Goal: Task Accomplishment & Management: Use online tool/utility

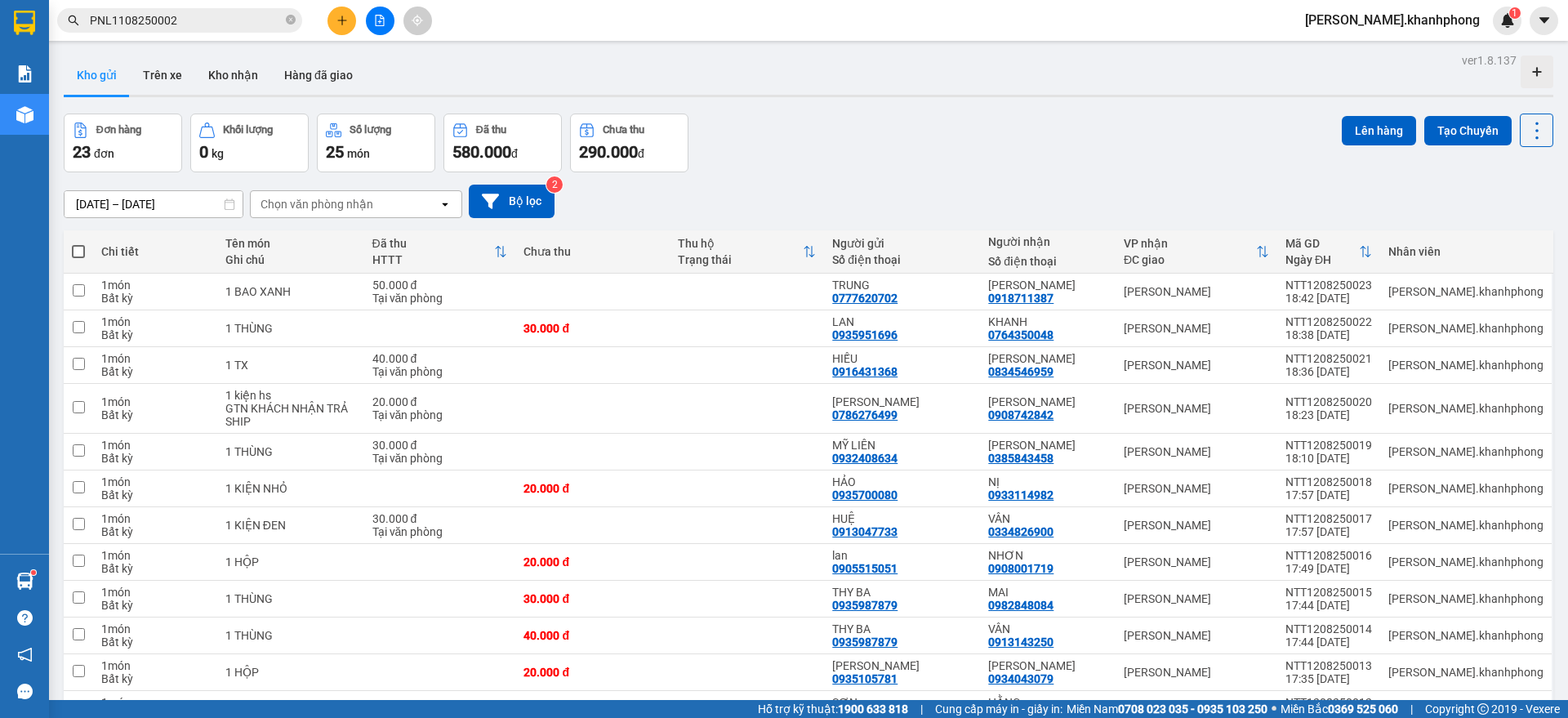
click at [86, 245] on th at bounding box center [78, 252] width 29 height 44
click at [78, 253] on span at bounding box center [77, 251] width 13 height 13
click at [78, 243] on input "checkbox" at bounding box center [78, 243] width 0 height 0
checkbox input "true"
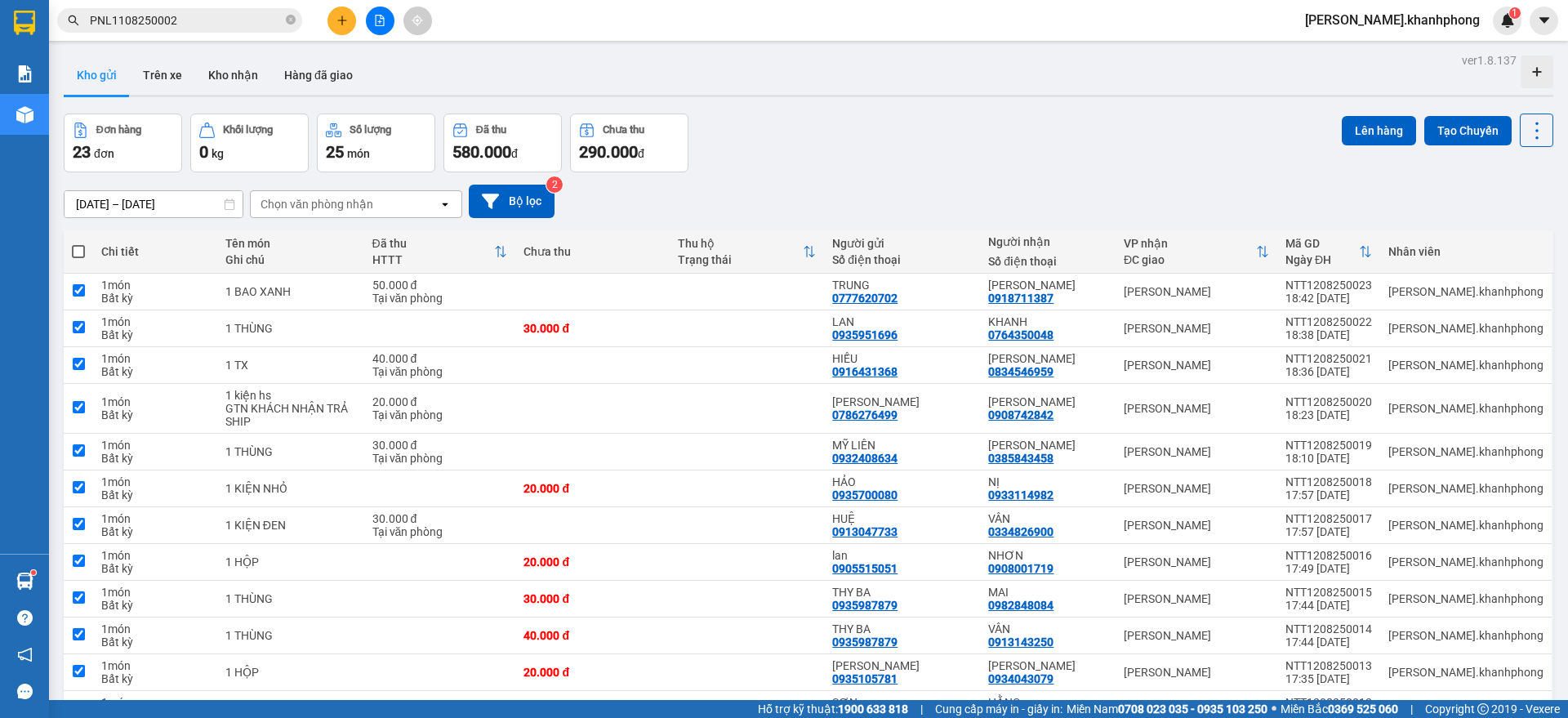
checkbox input "true"
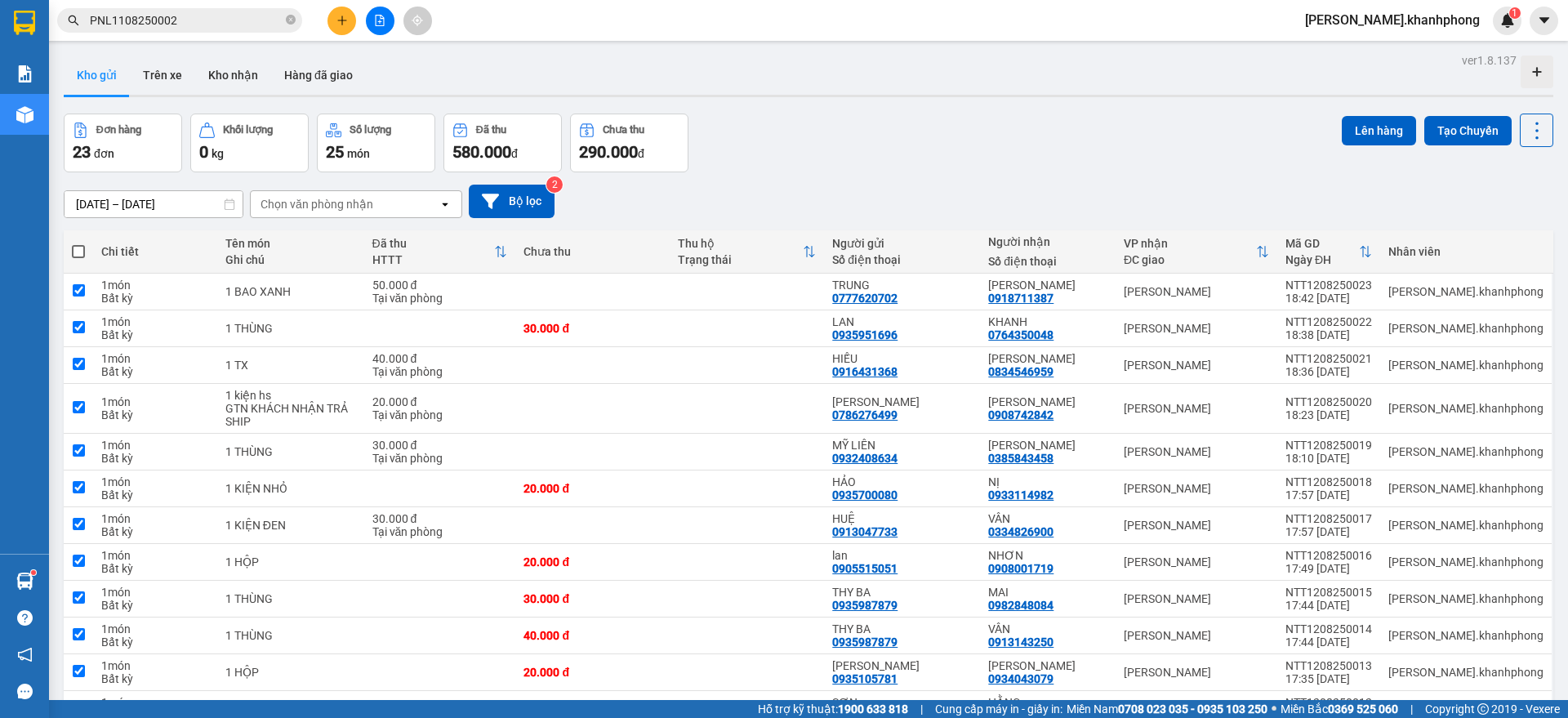
checkbox input "true"
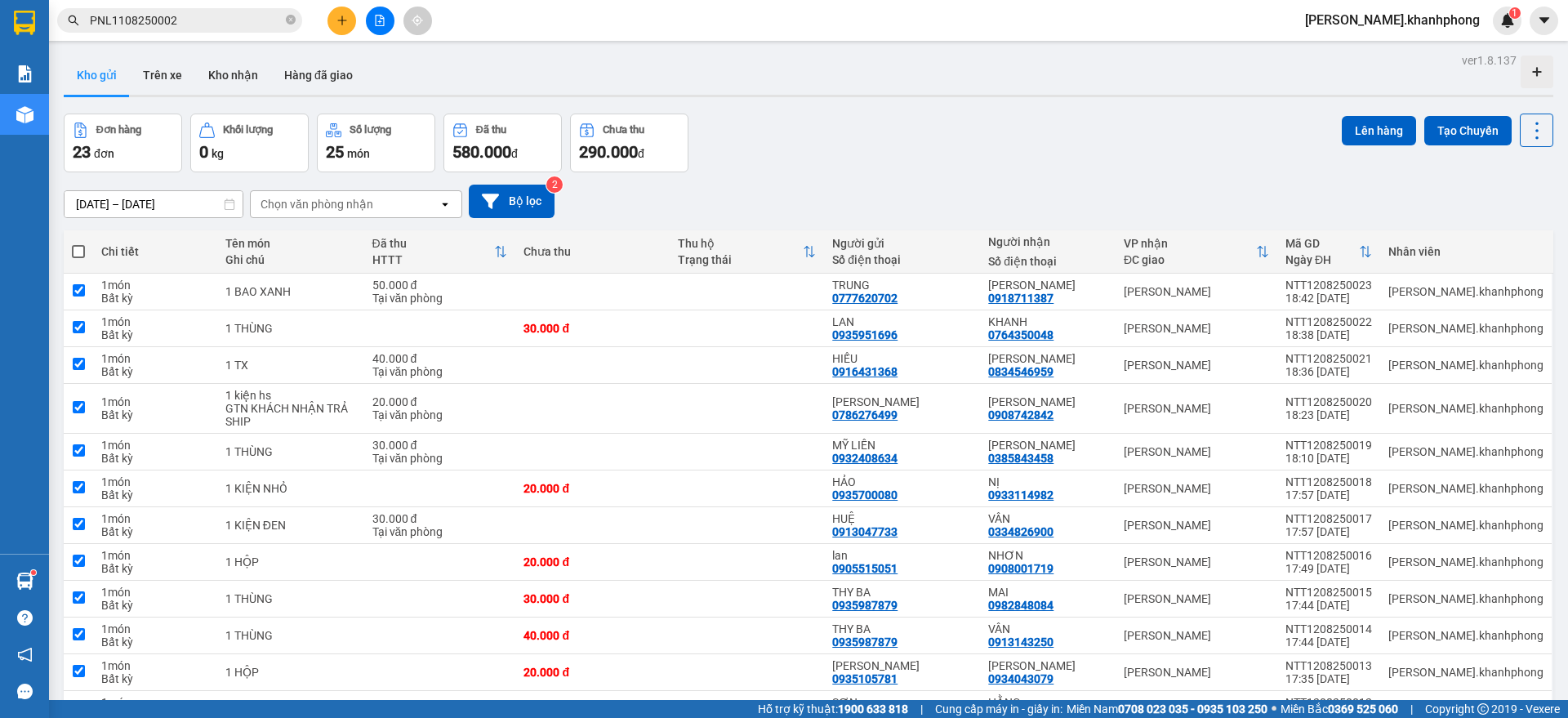
checkbox input "true"
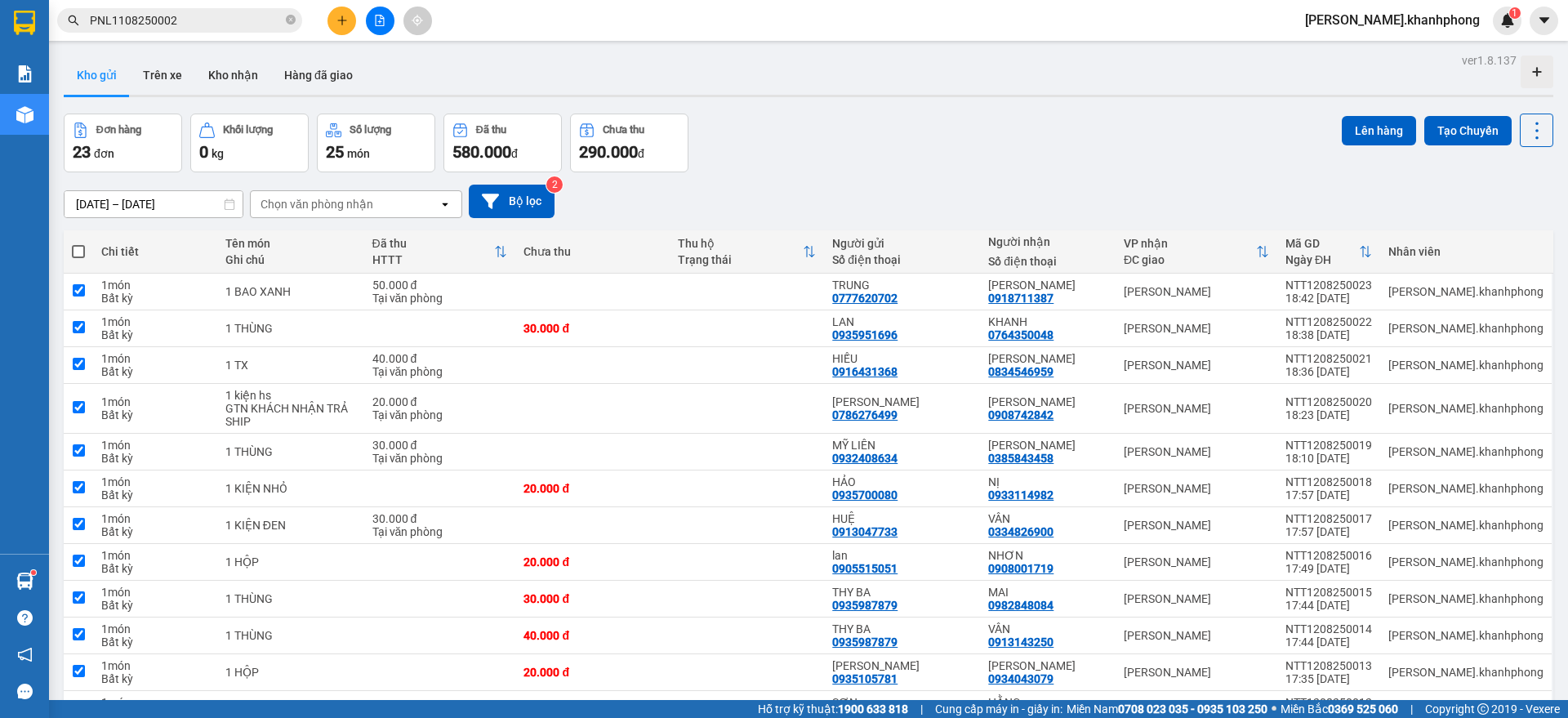
checkbox input "true"
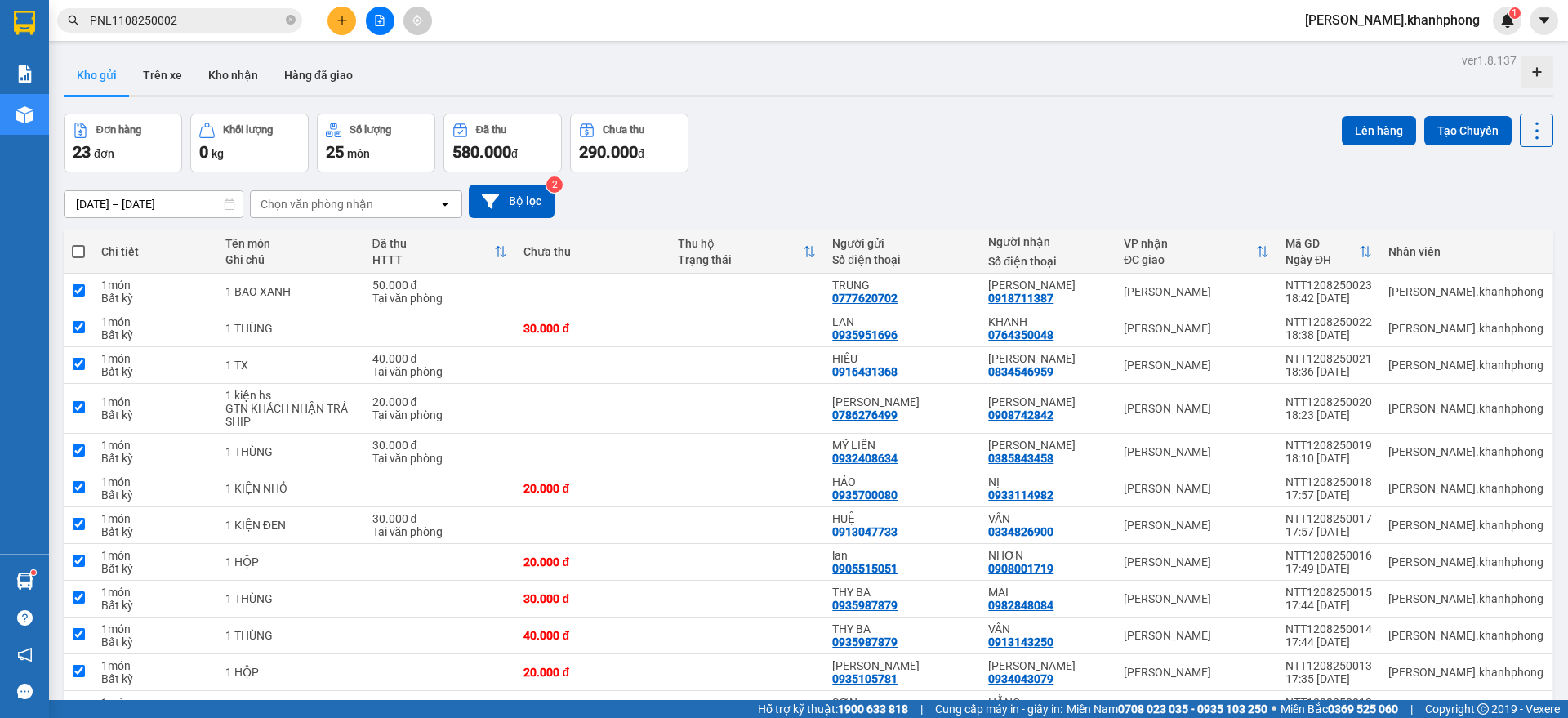
checkbox input "true"
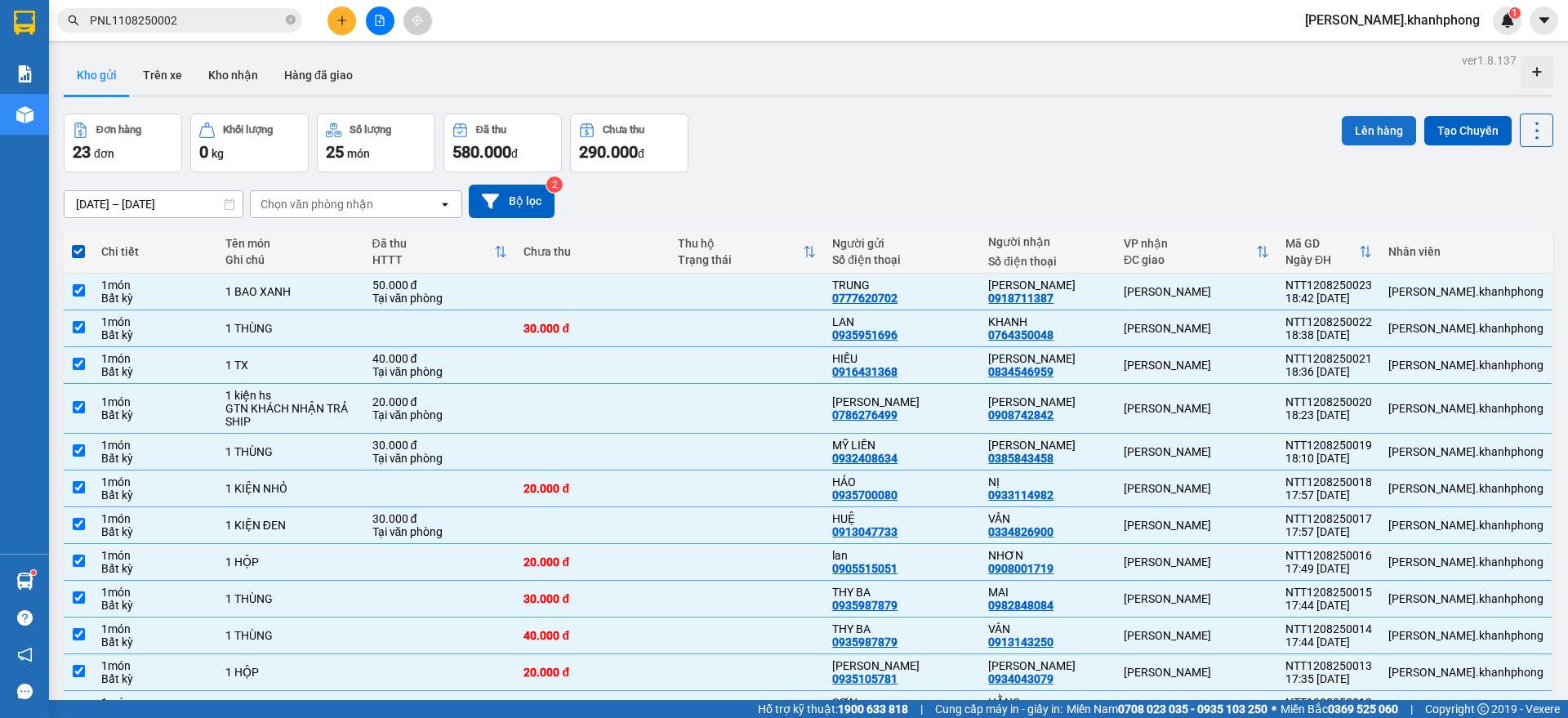
click at [1377, 133] on button "Lên hàng" at bounding box center [1378, 131] width 75 height 29
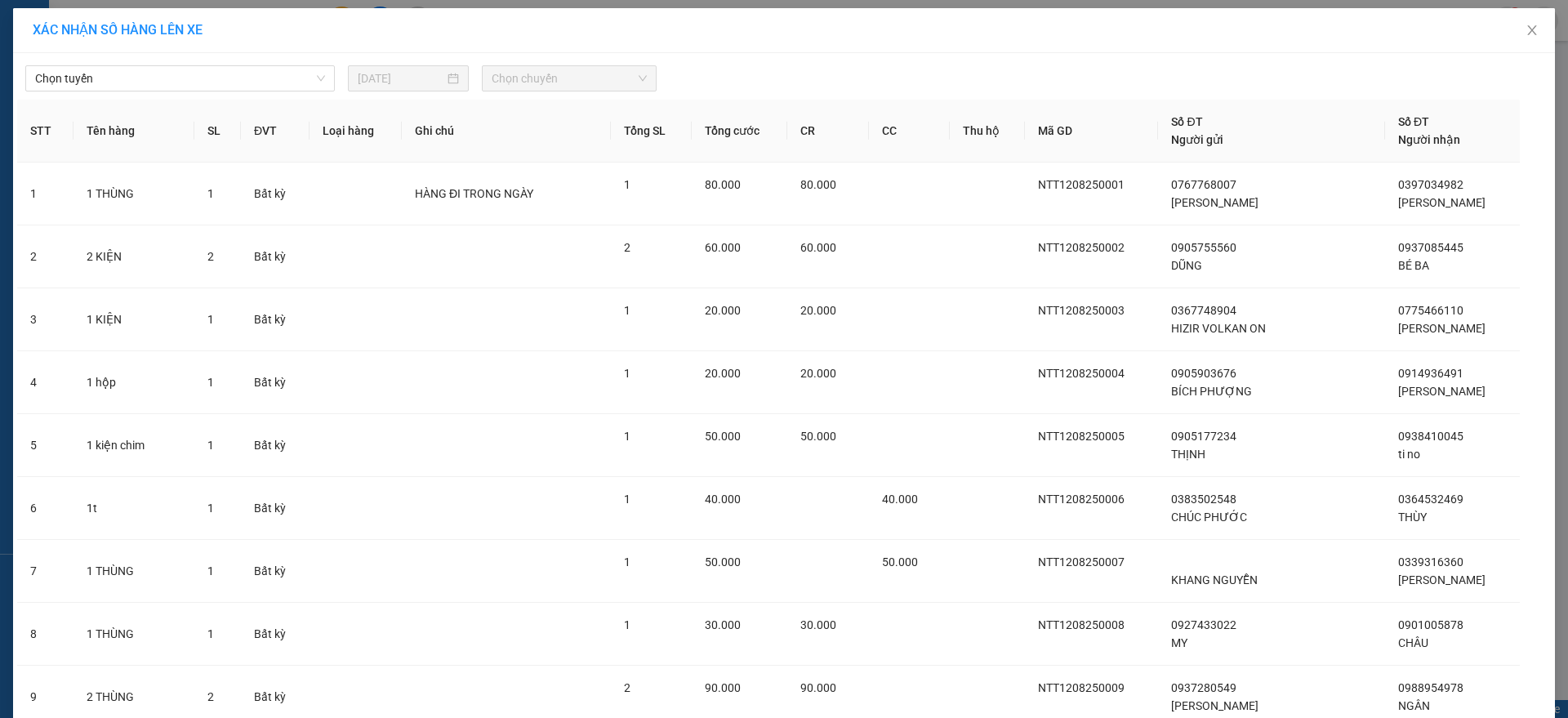
click at [261, 60] on div "Chọn tuyến [DATE] Chọn chuyến" at bounding box center [784, 74] width 1533 height 34
click at [258, 81] on span "Chọn tuyến" at bounding box center [179, 78] width 290 height 24
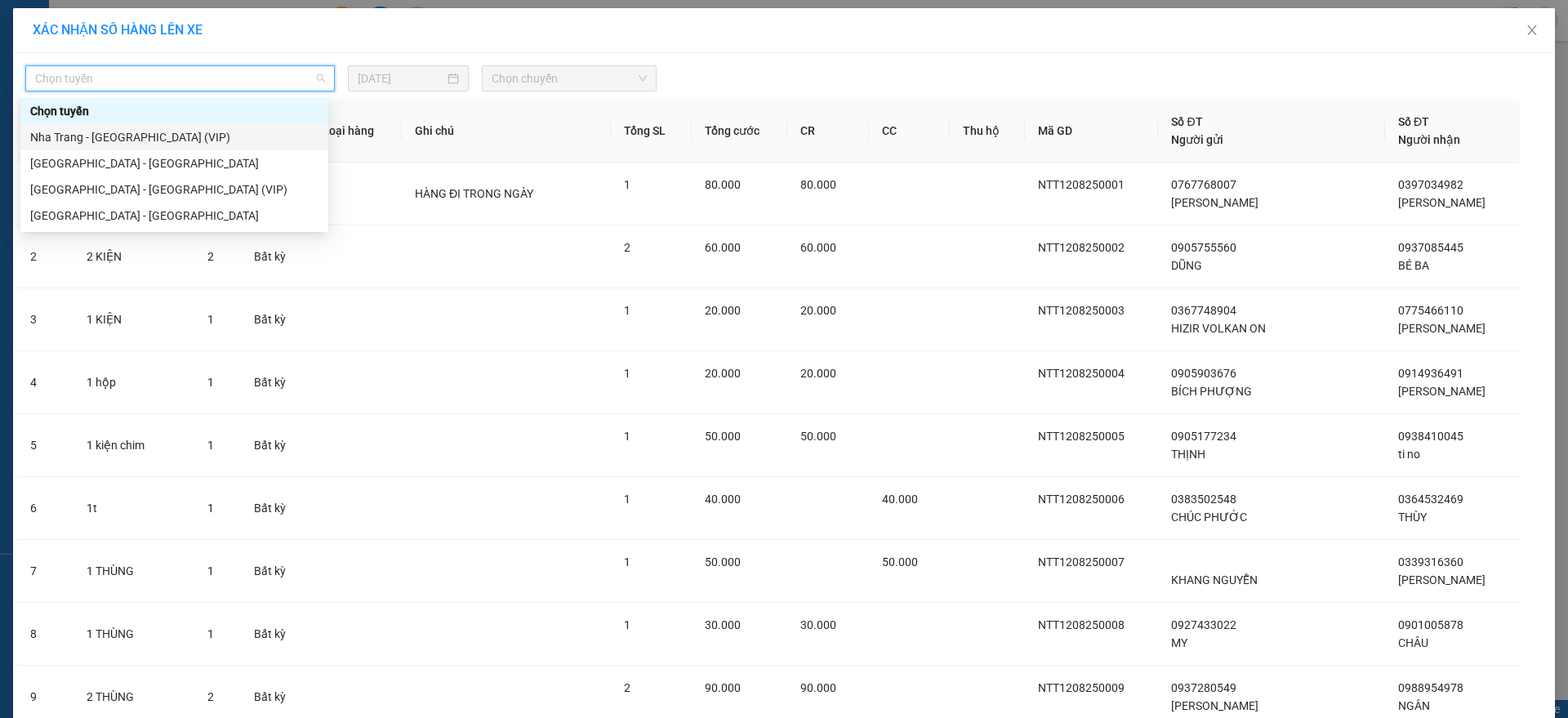
click at [144, 136] on div "Nha Trang - [GEOGRAPHIC_DATA] (VIP)" at bounding box center [174, 137] width 289 height 18
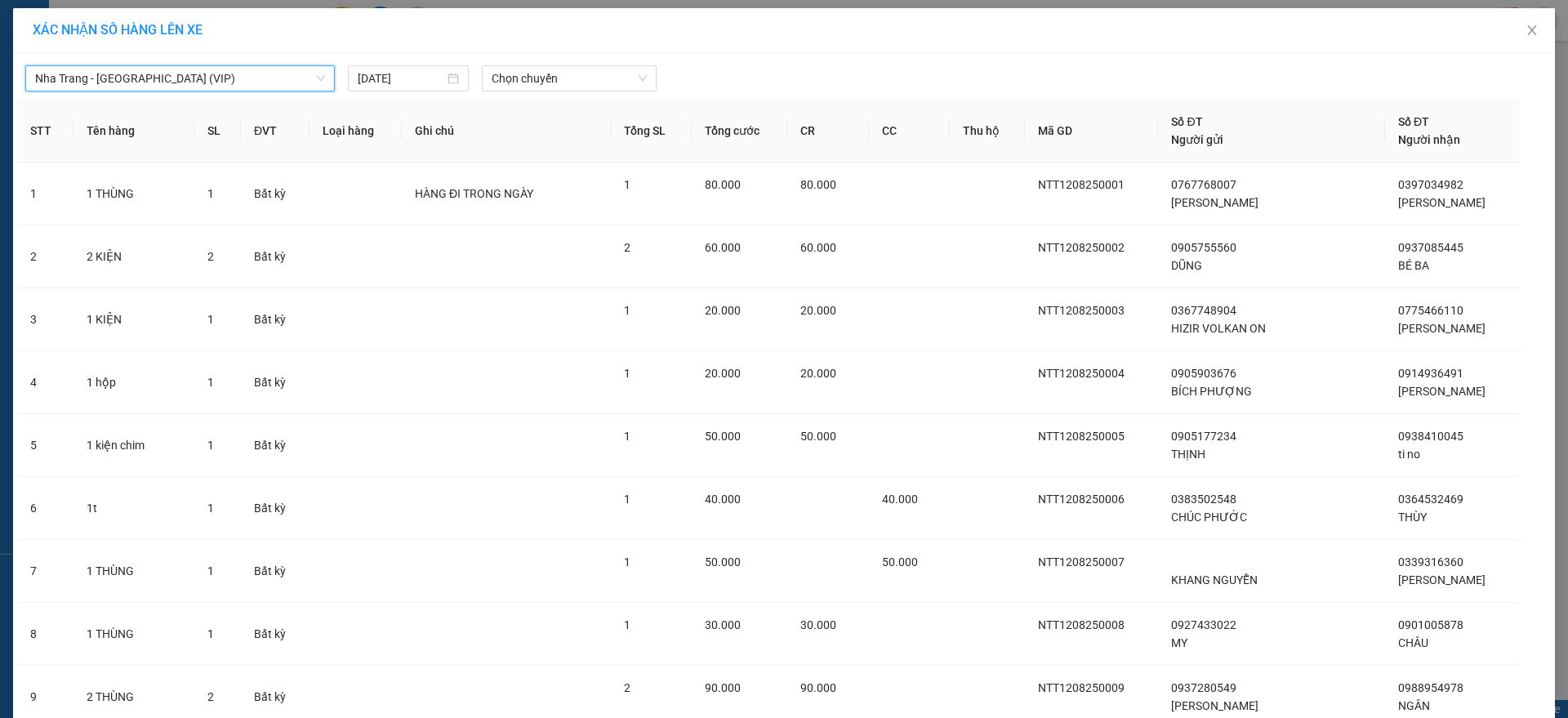
click at [555, 81] on span "Chọn chuyến" at bounding box center [569, 78] width 155 height 24
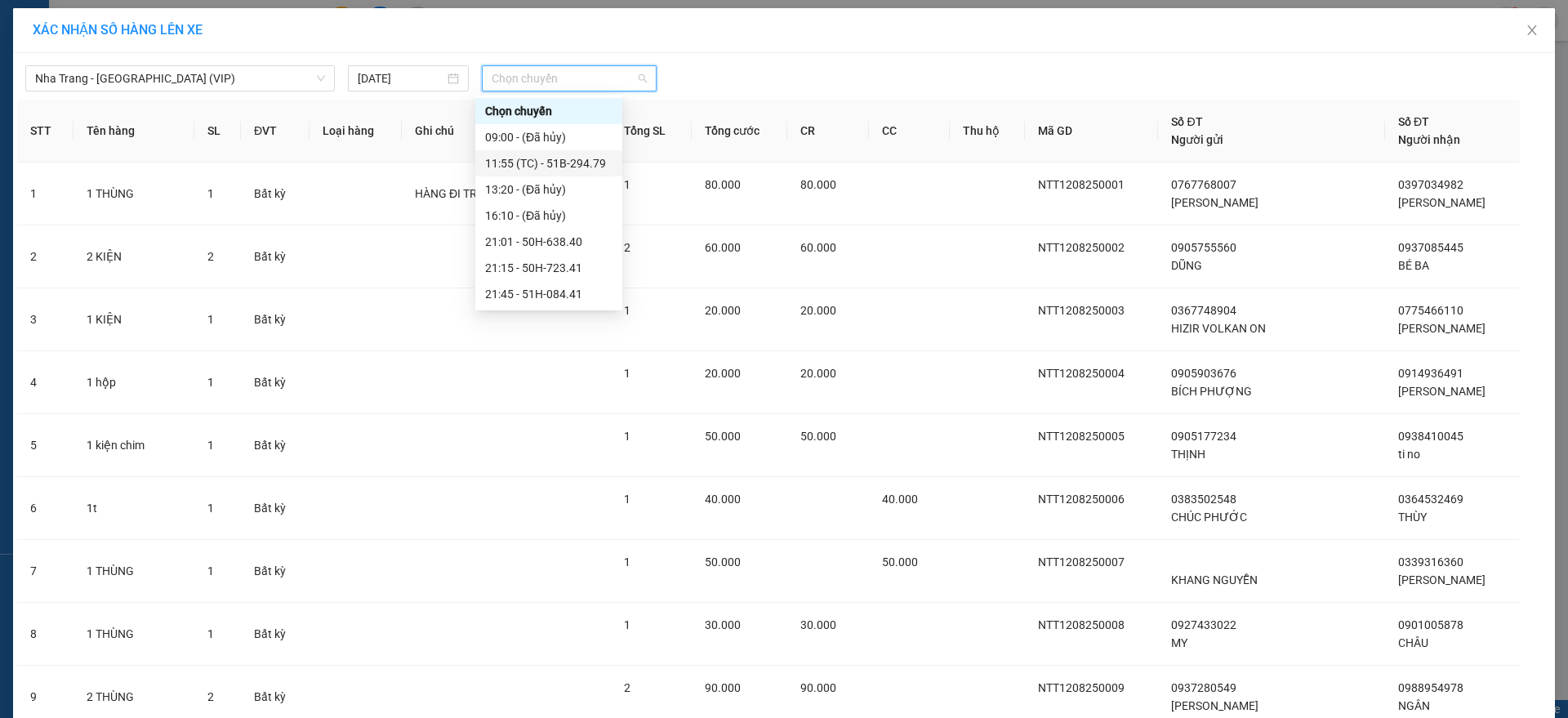
scroll to position [340, 0]
click at [569, 285] on div "23:10 - 50H-297.09" at bounding box center [549, 294] width 128 height 18
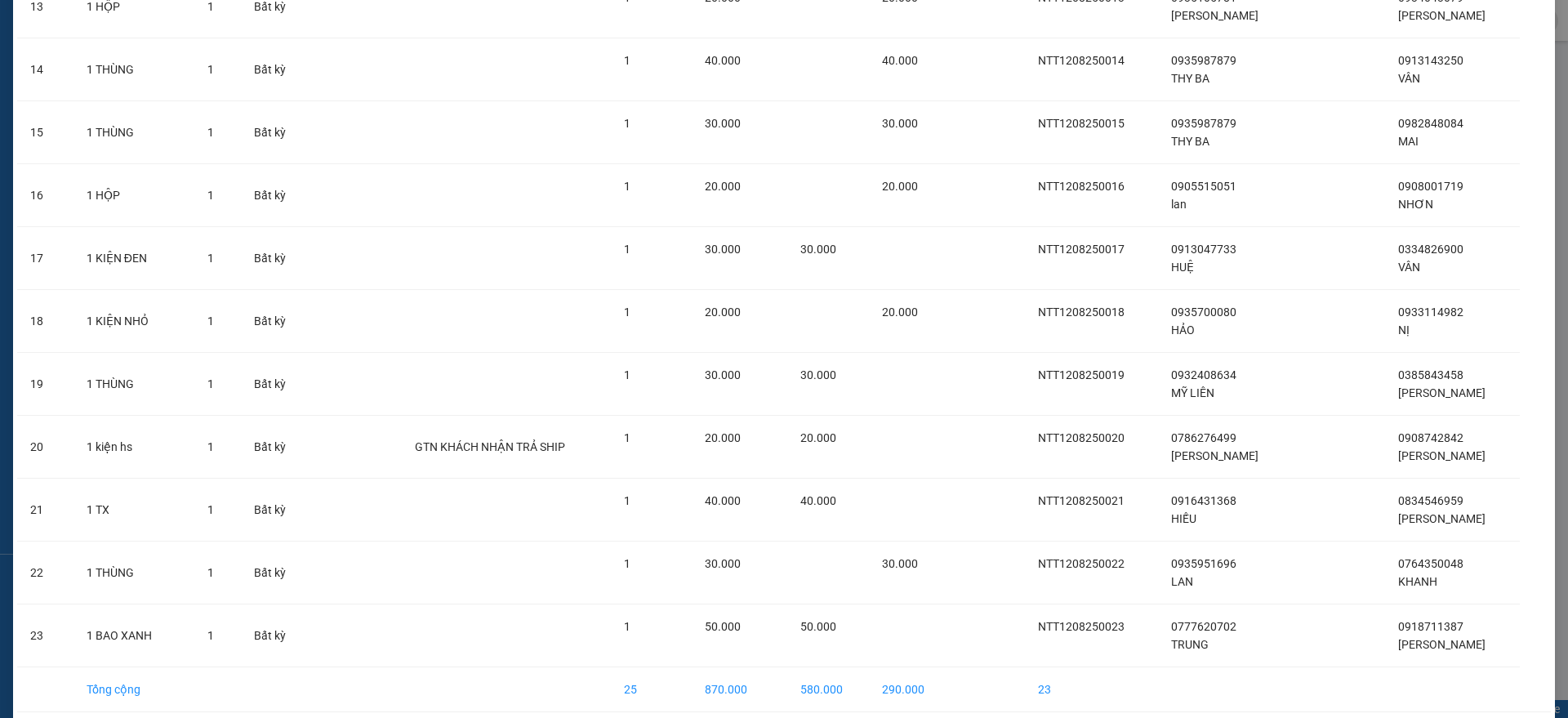
scroll to position [1020, 0]
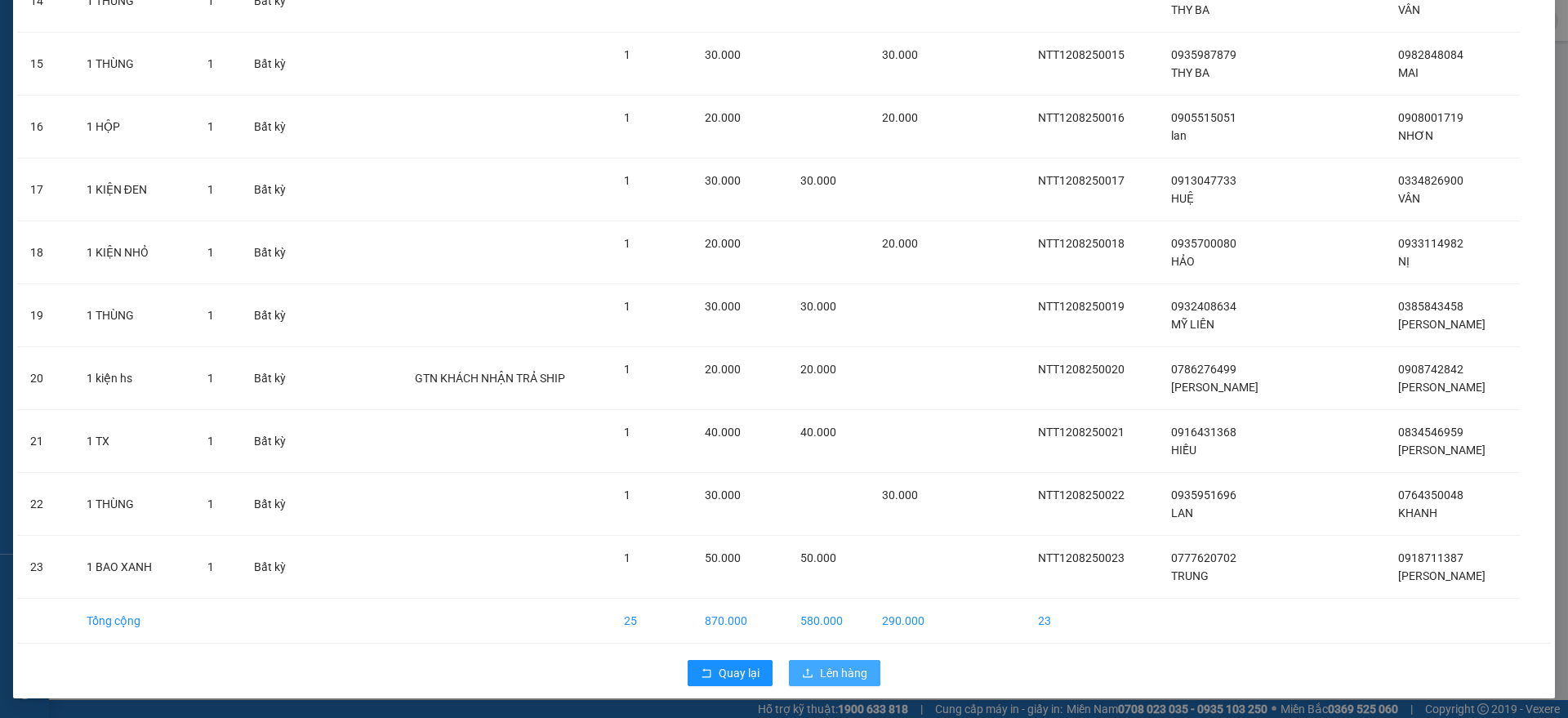
click at [819, 670] on span "Lên hàng" at bounding box center [843, 672] width 47 height 18
